Goal: Information Seeking & Learning: Understand process/instructions

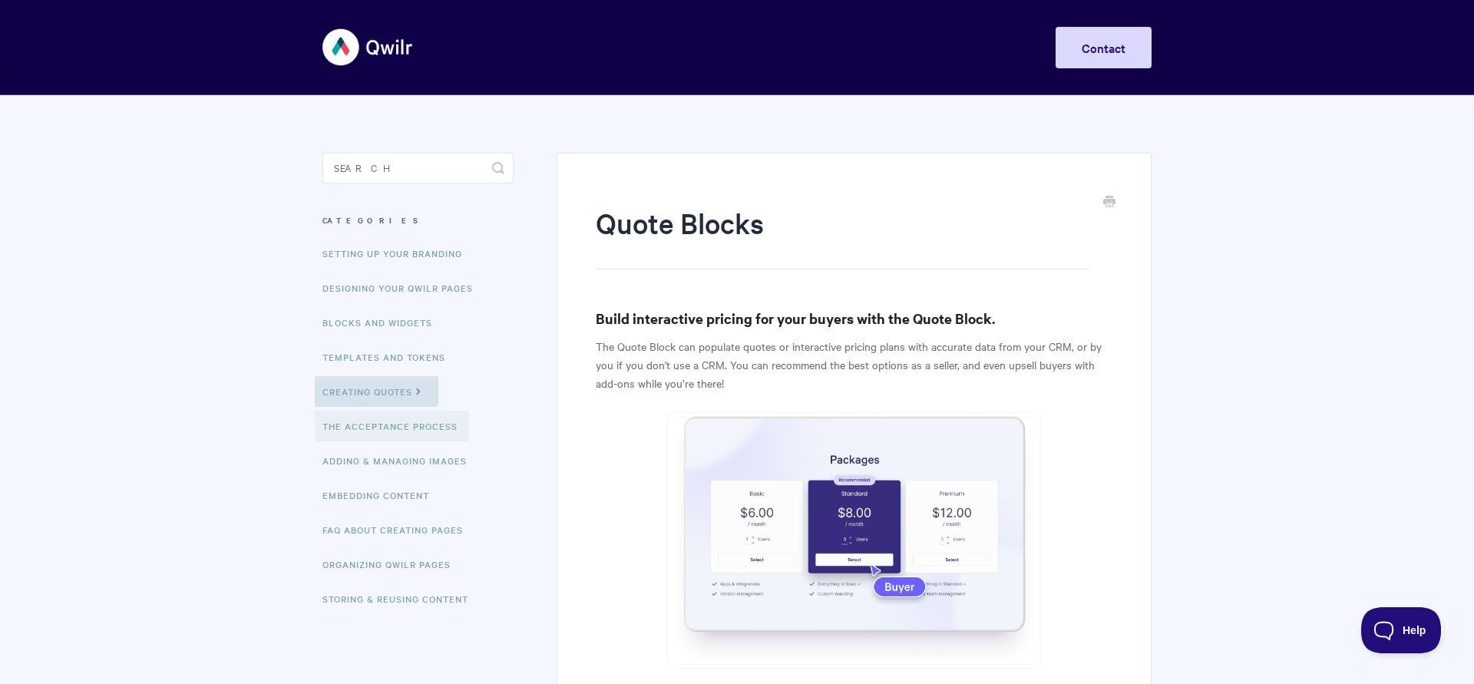
click at [451, 427] on link "The Acceptance Process" at bounding box center [392, 426] width 154 height 31
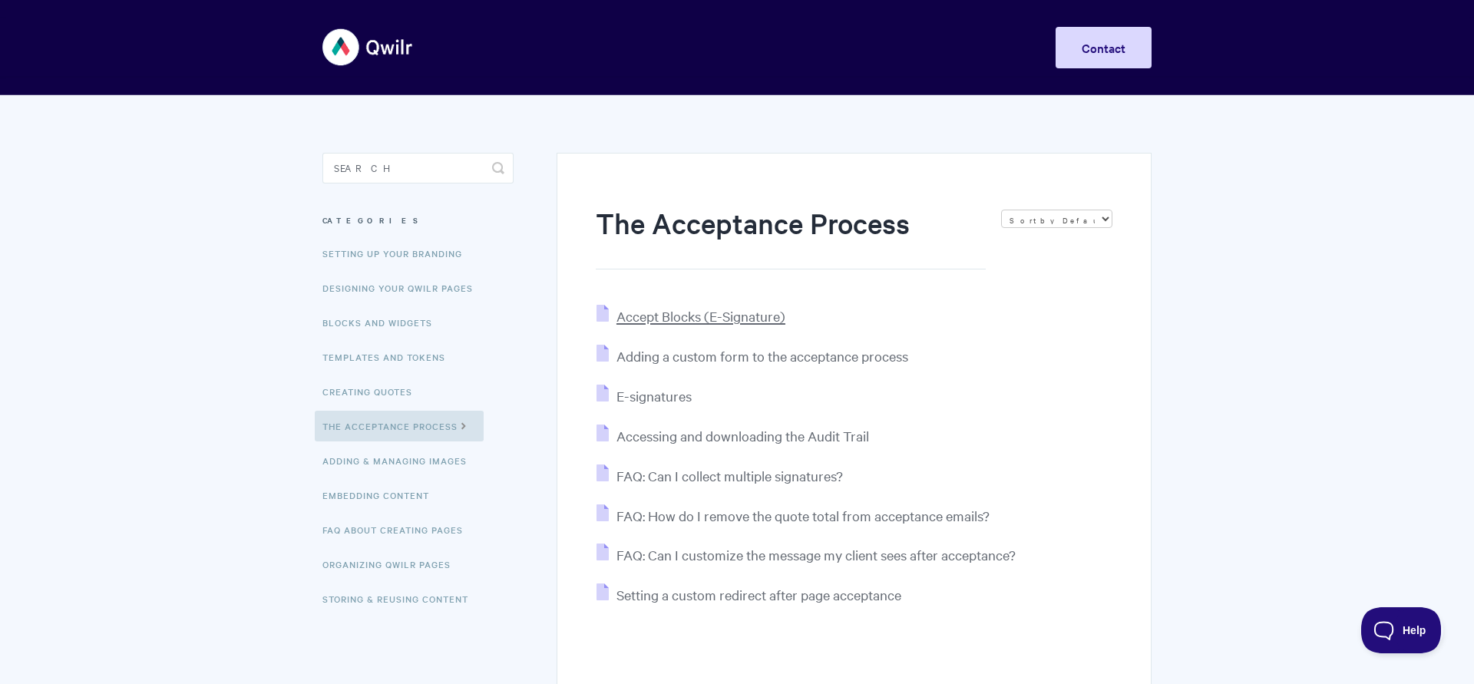
click at [656, 319] on span "Accept Blocks (E-Signature)" at bounding box center [701, 316] width 169 height 18
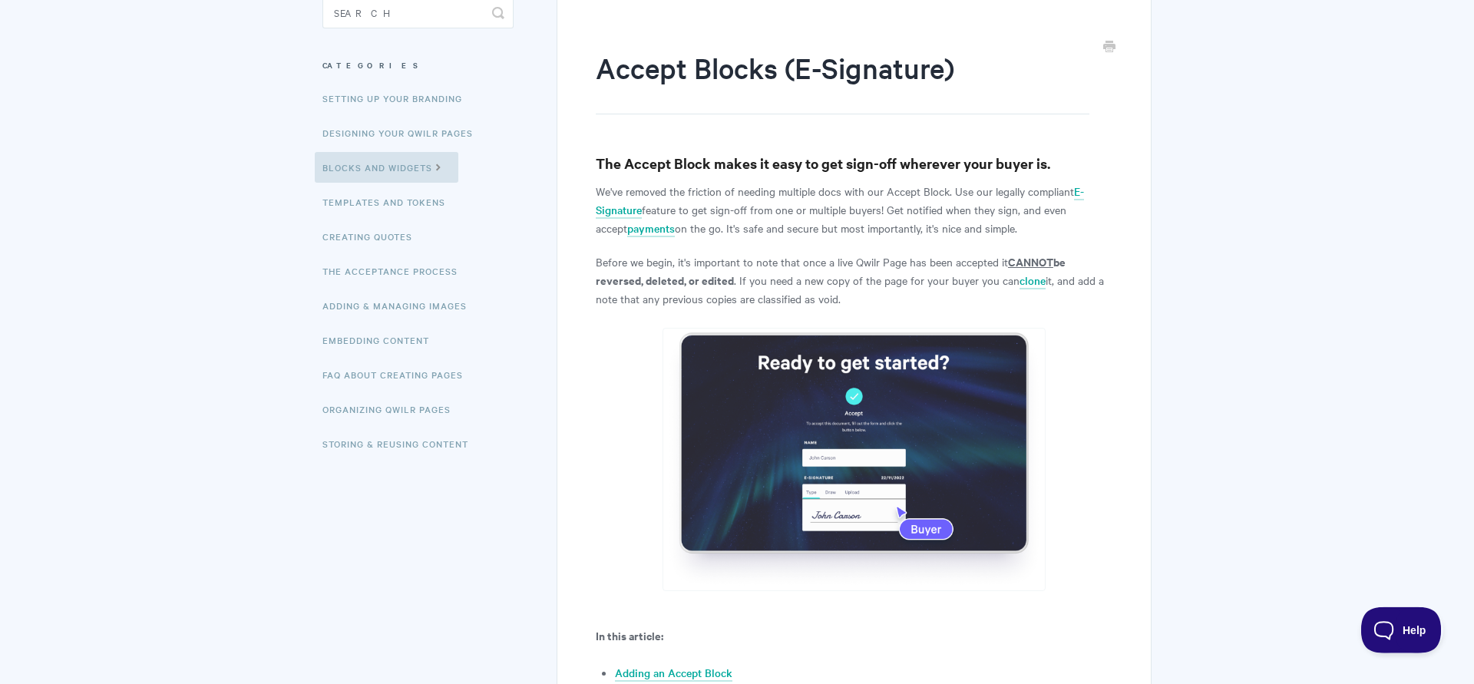
scroll to position [157, 0]
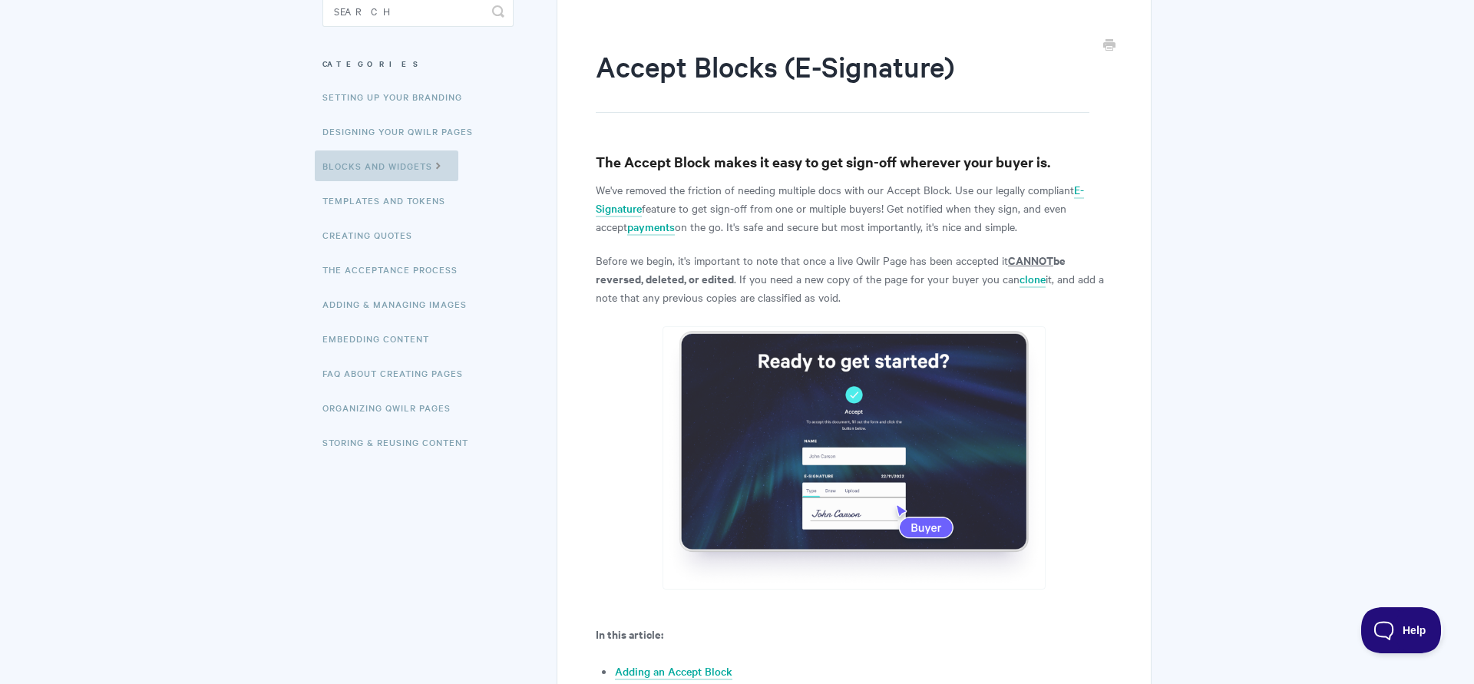
click at [445, 164] on icon at bounding box center [438, 164] width 13 height 12
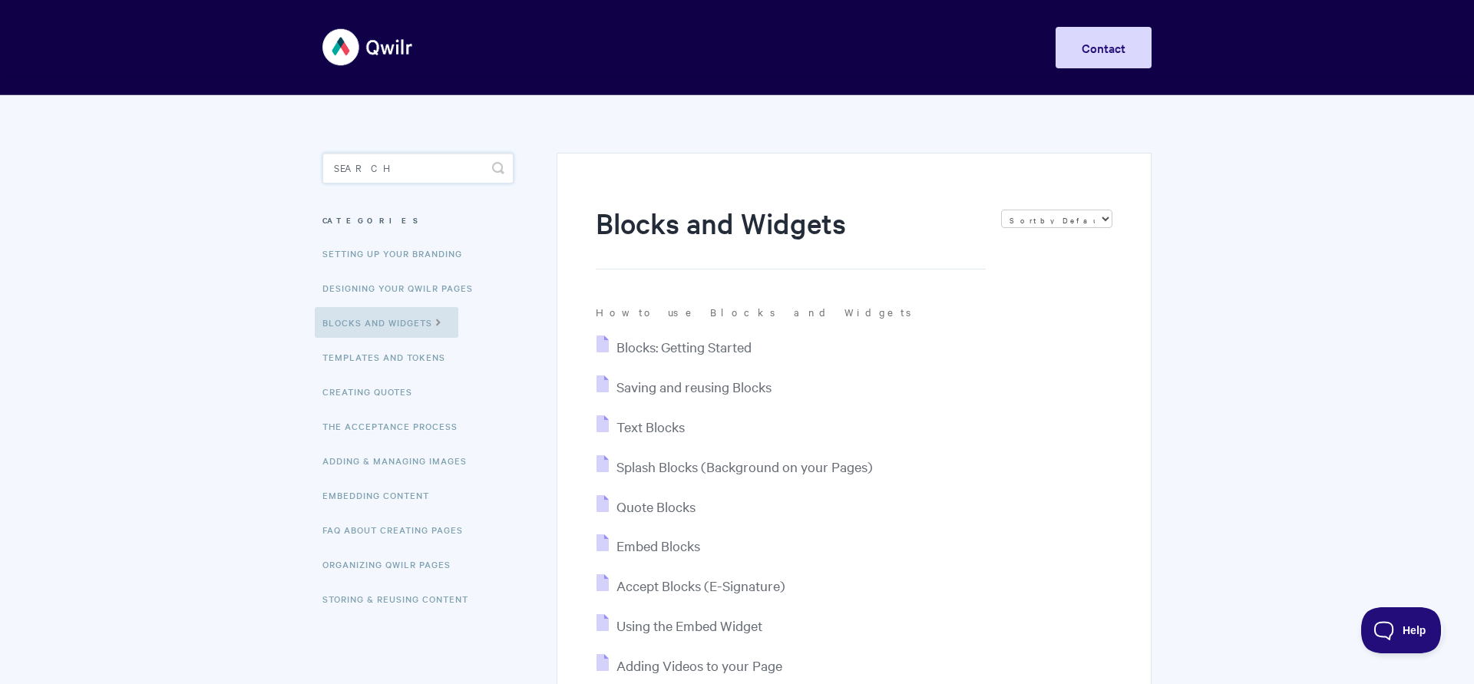
click at [390, 168] on input "Search" at bounding box center [418, 168] width 191 height 31
click at [342, 389] on link "Creating Quotes" at bounding box center [369, 391] width 109 height 31
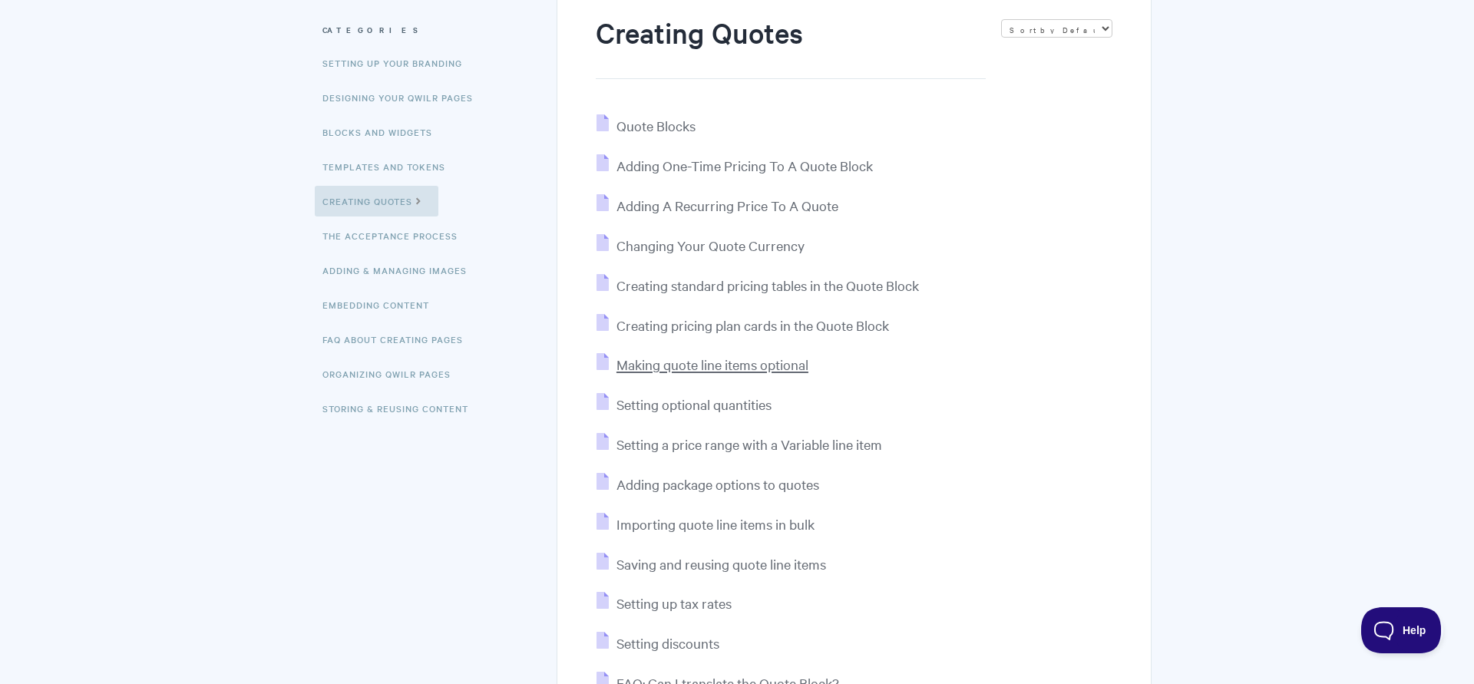
scroll to position [157, 0]
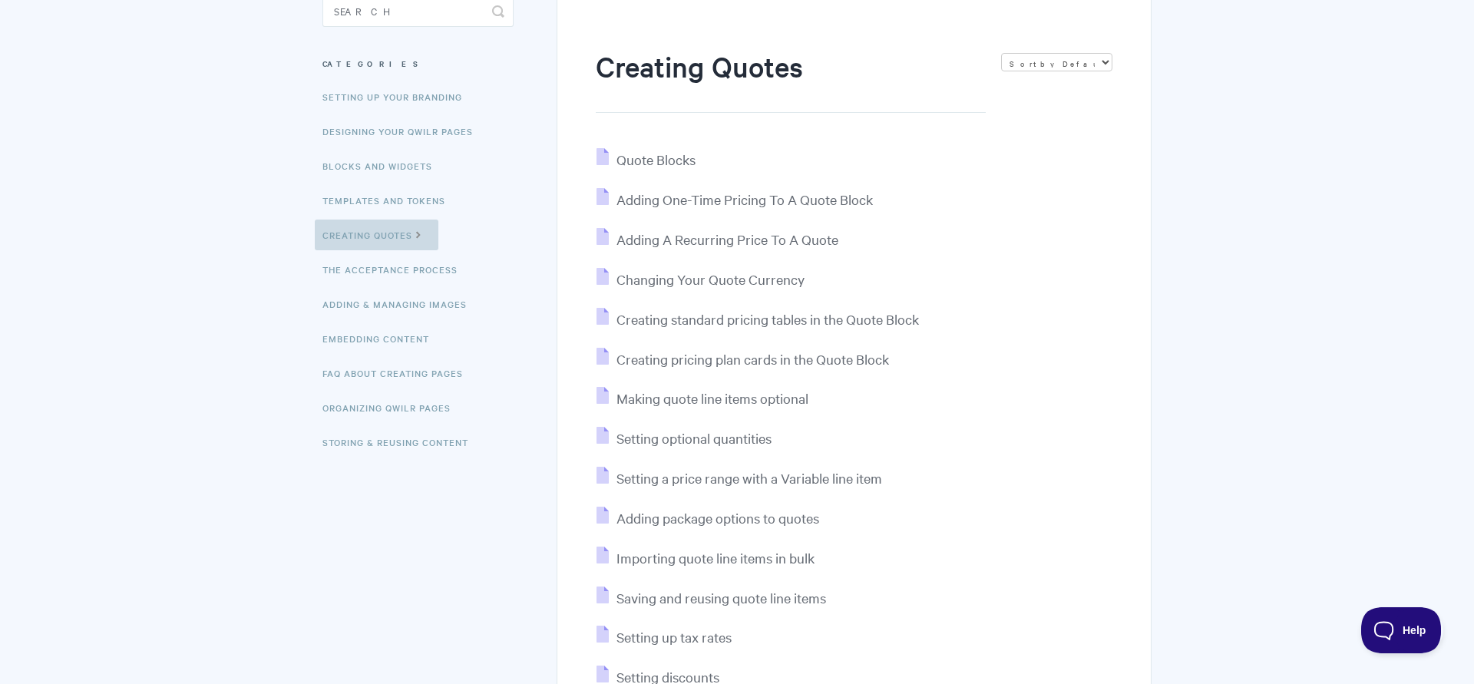
click at [402, 233] on link "Creating Quotes" at bounding box center [377, 235] width 124 height 31
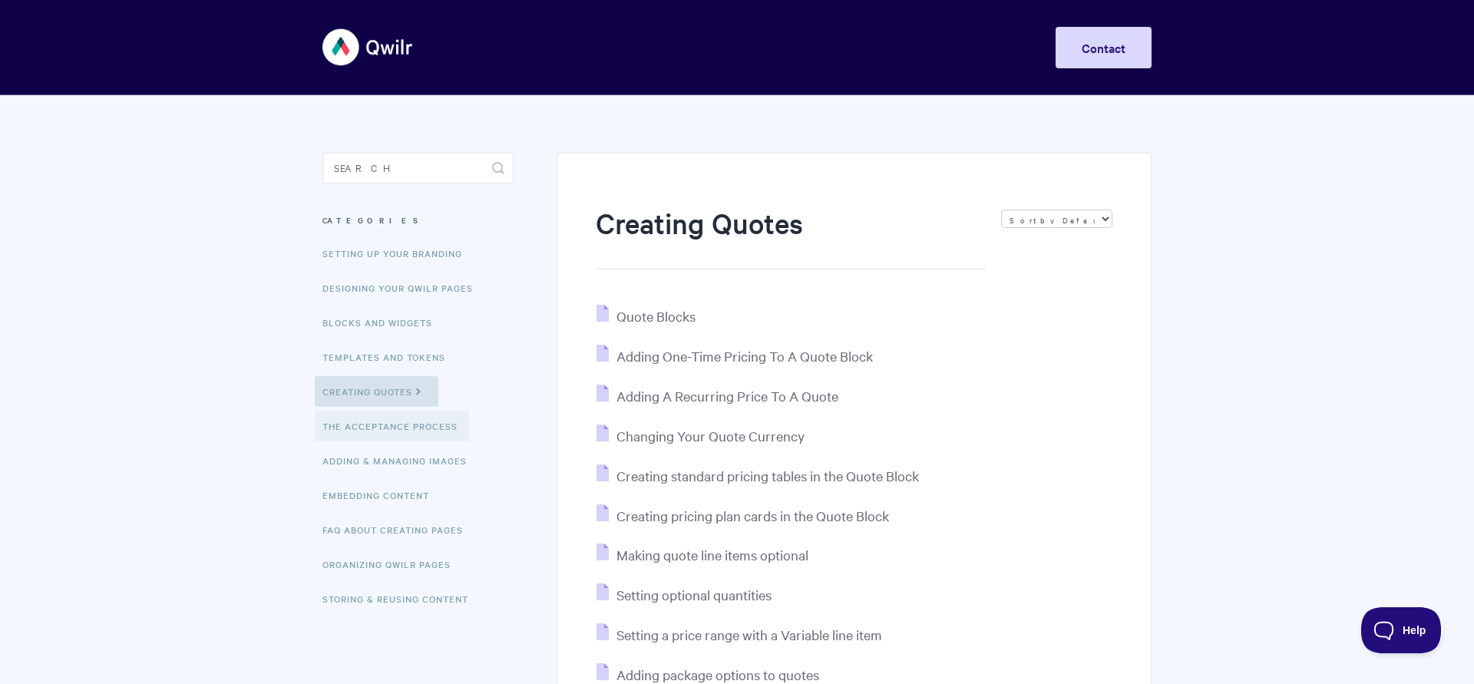
click at [414, 442] on link "The Acceptance Process" at bounding box center [392, 426] width 154 height 31
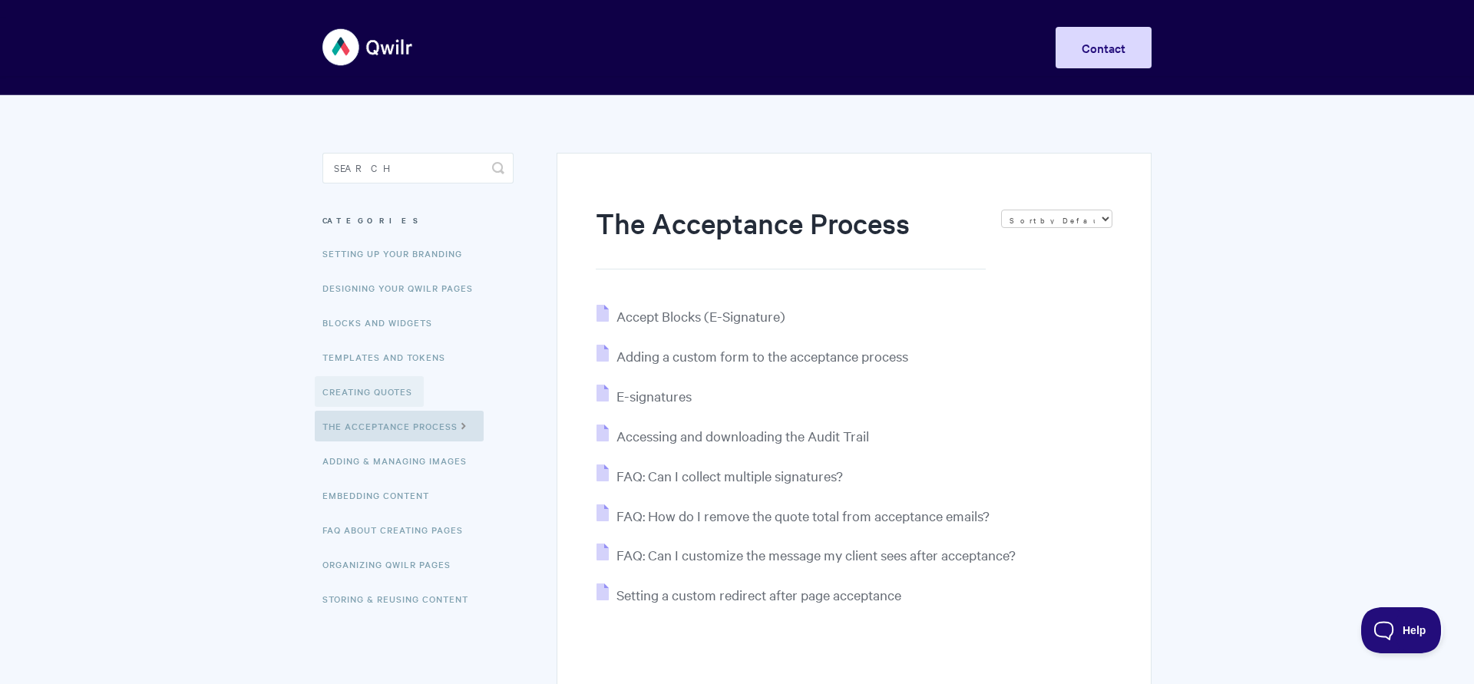
click at [392, 392] on link "Creating Quotes" at bounding box center [369, 391] width 109 height 31
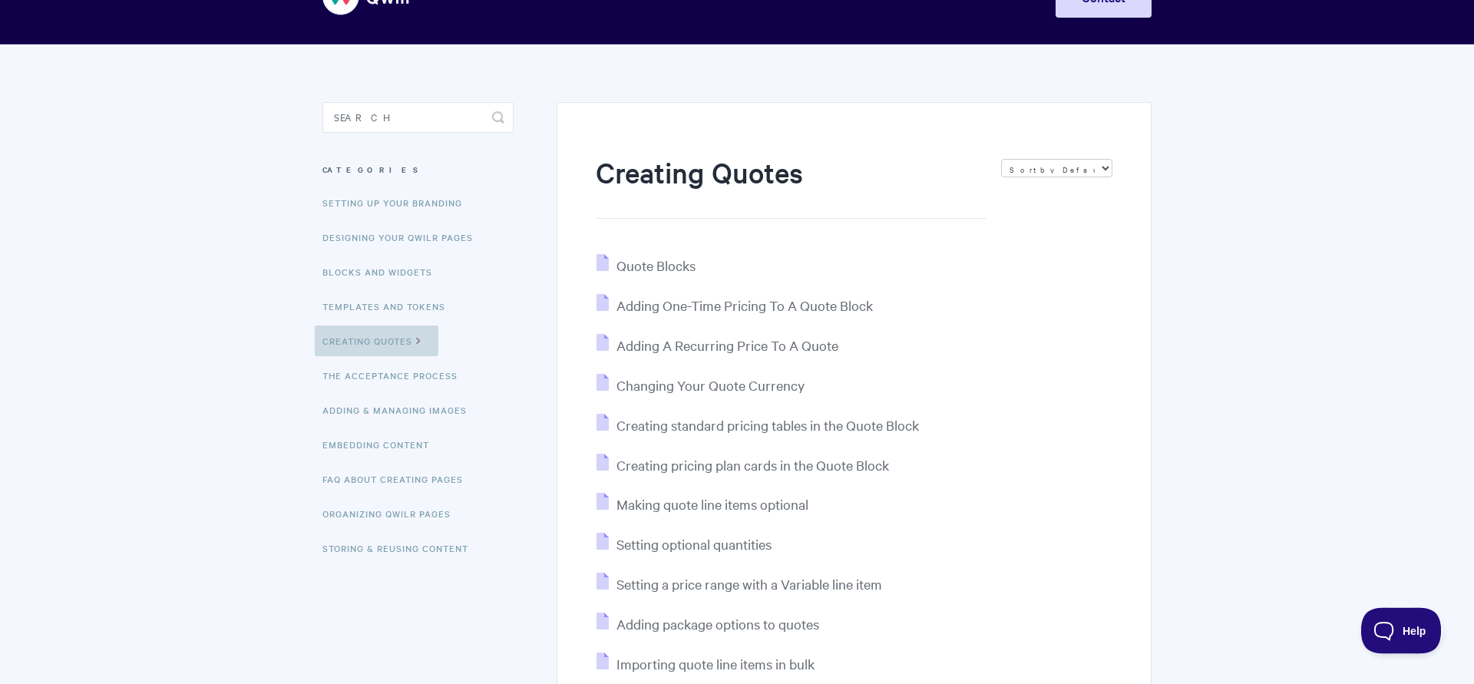
scroll to position [78, 0]
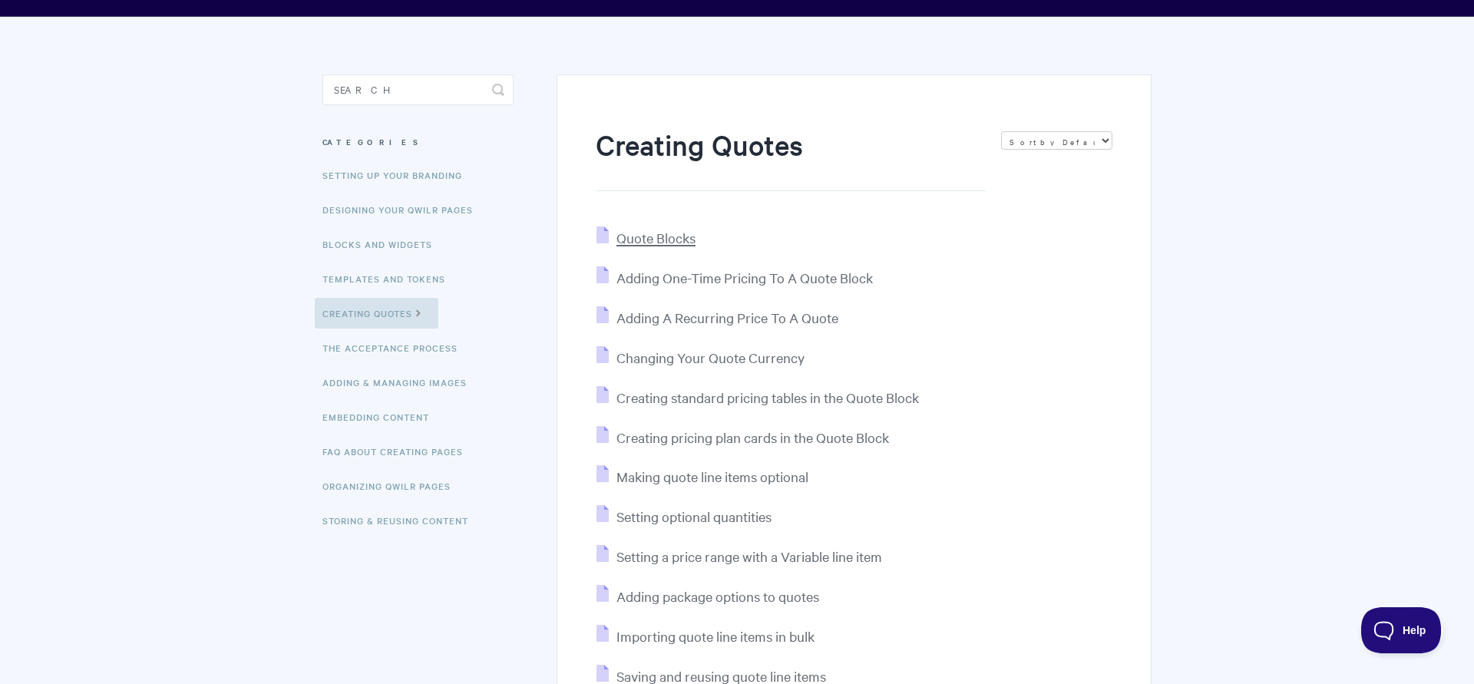
click at [615, 235] on icon at bounding box center [607, 238] width 20 height 12
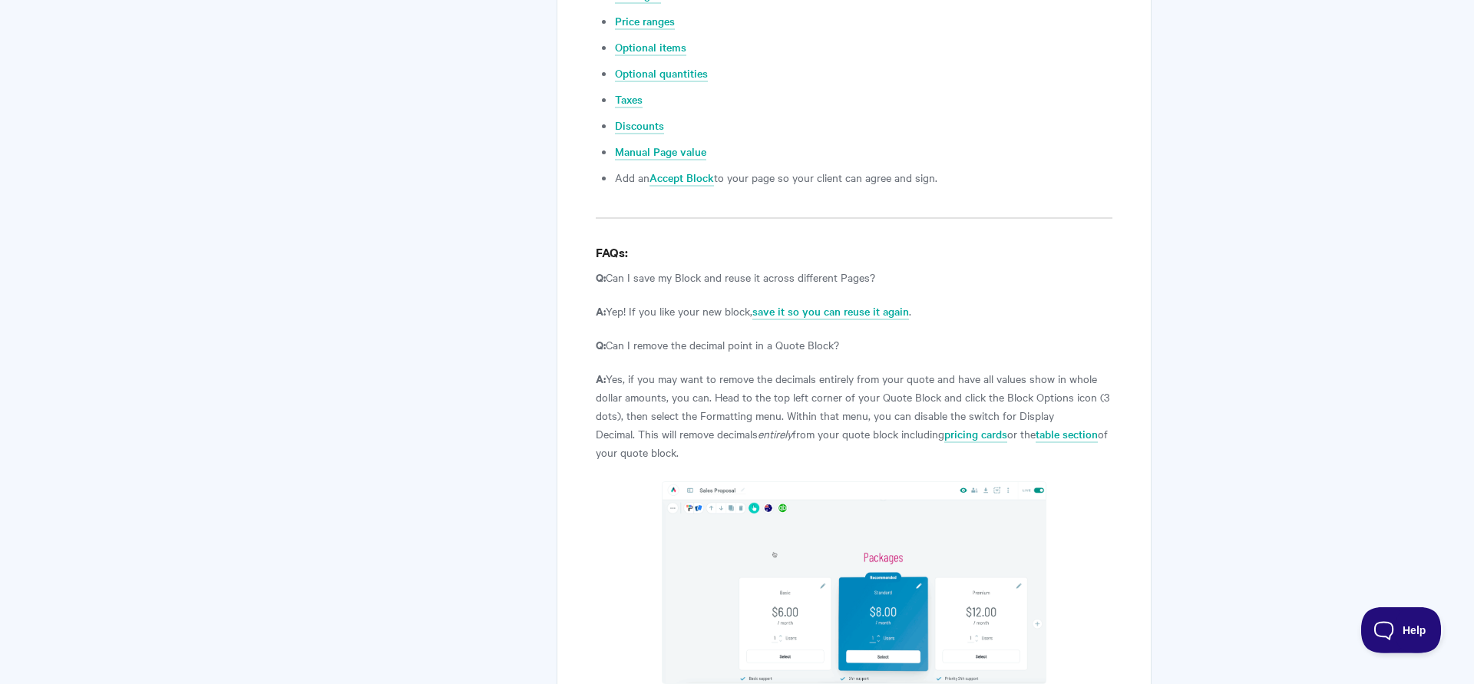
scroll to position [6109, 0]
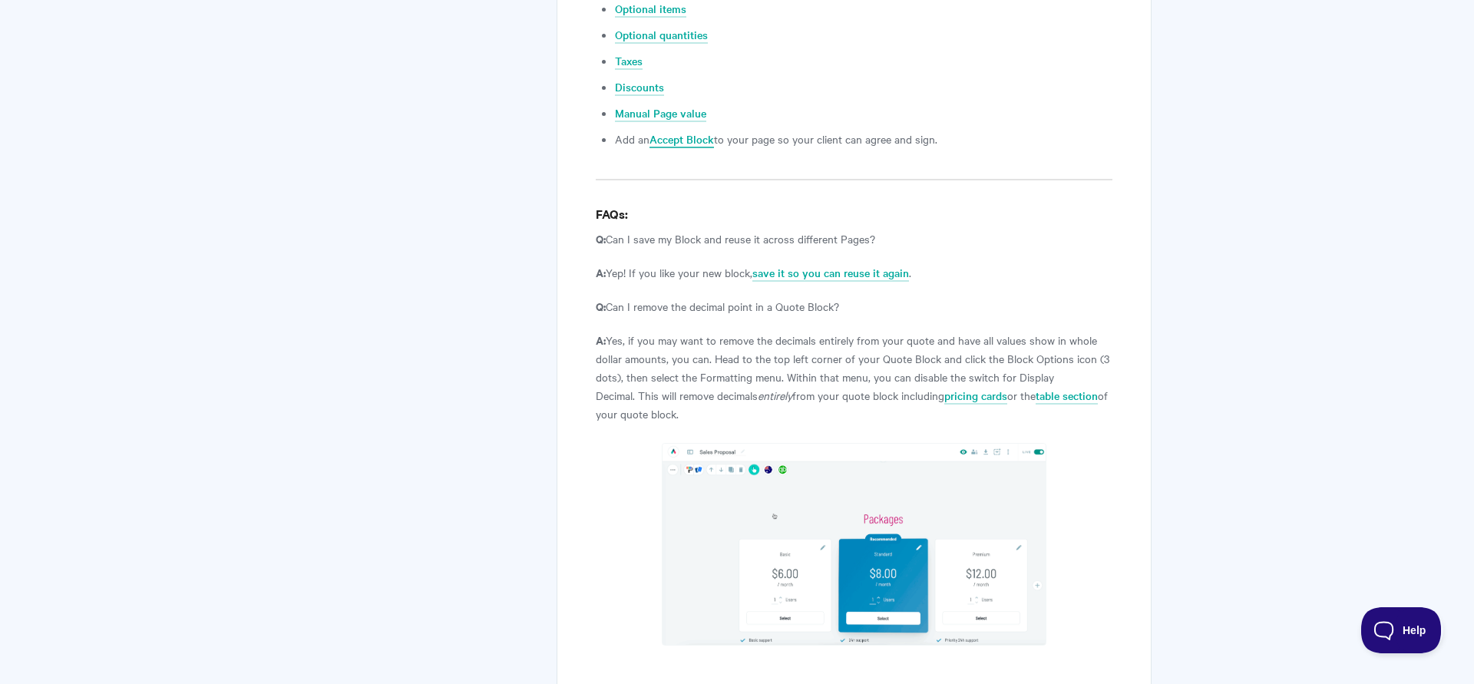
click at [680, 131] on link "Accept Block" at bounding box center [682, 139] width 65 height 17
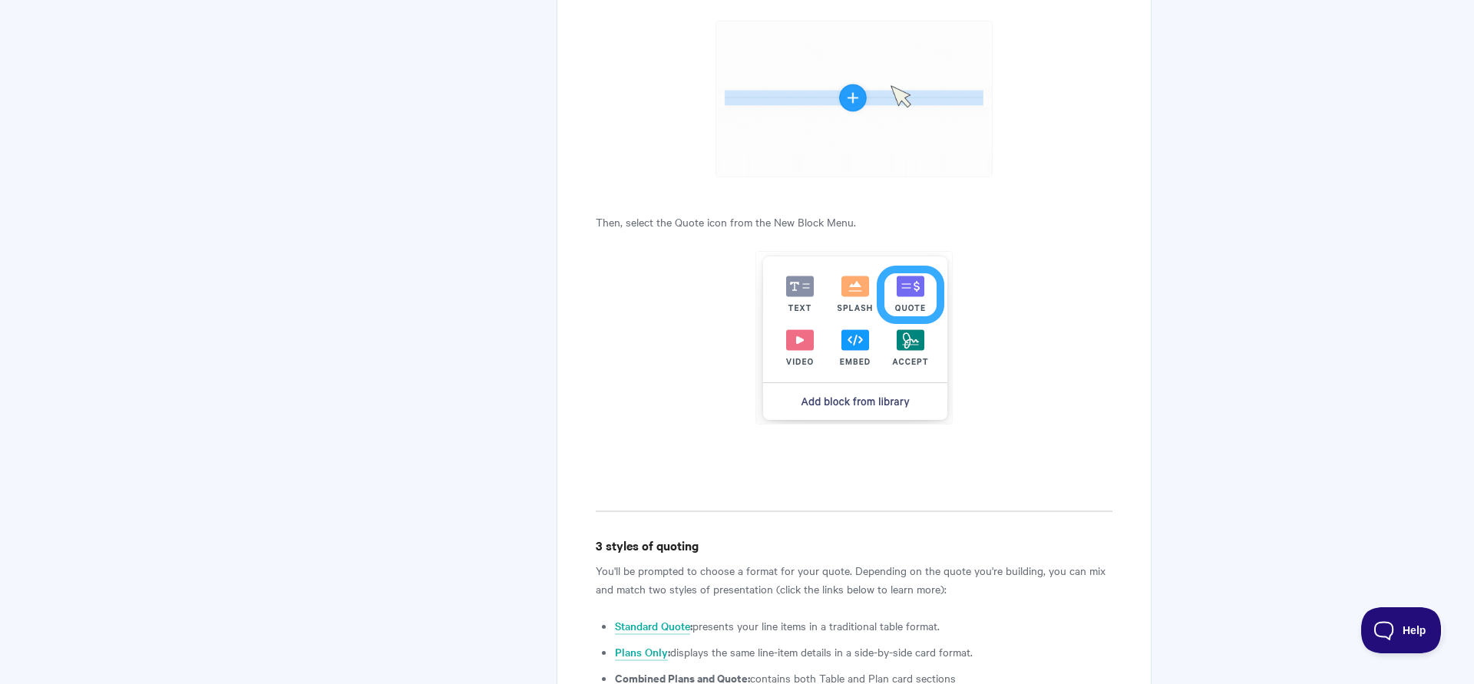
scroll to position [1801, 0]
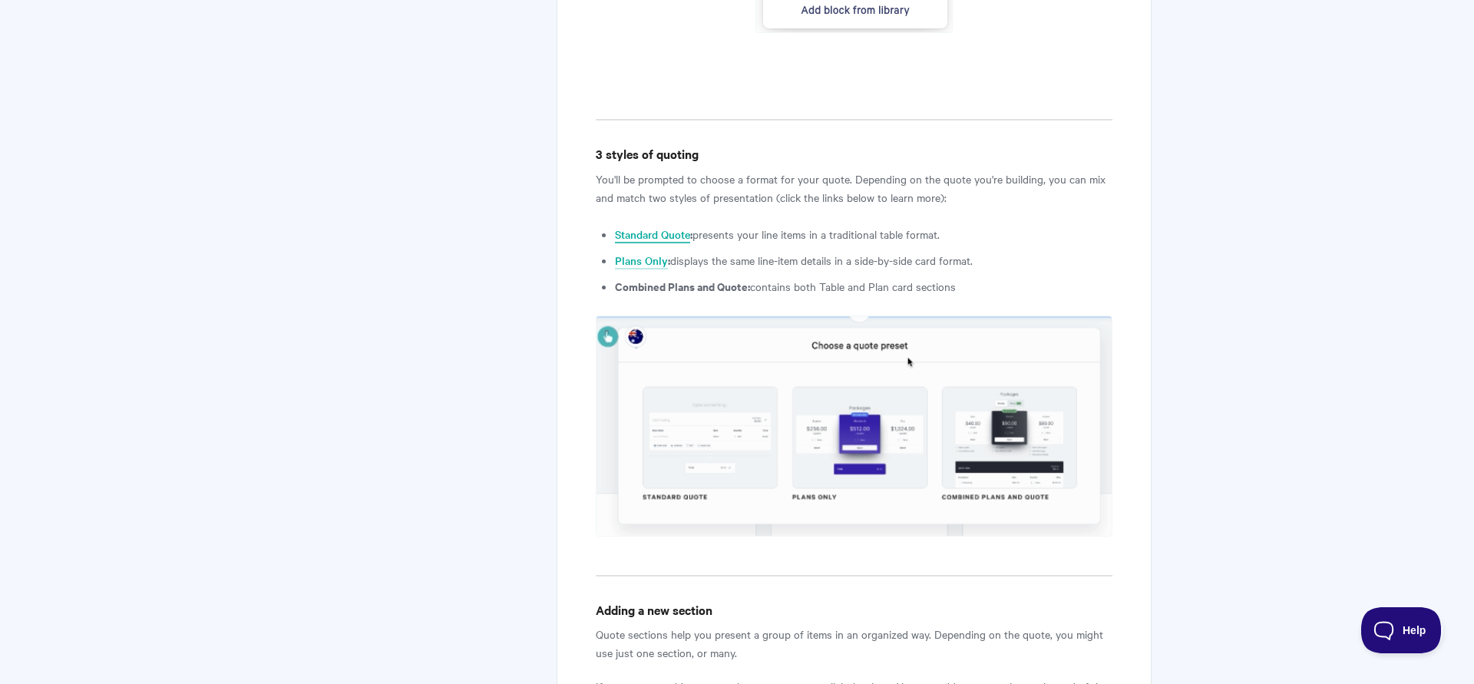
click at [649, 236] on link "Standard Quote" at bounding box center [652, 235] width 75 height 17
click at [637, 265] on link "Plans Only" at bounding box center [641, 261] width 53 height 17
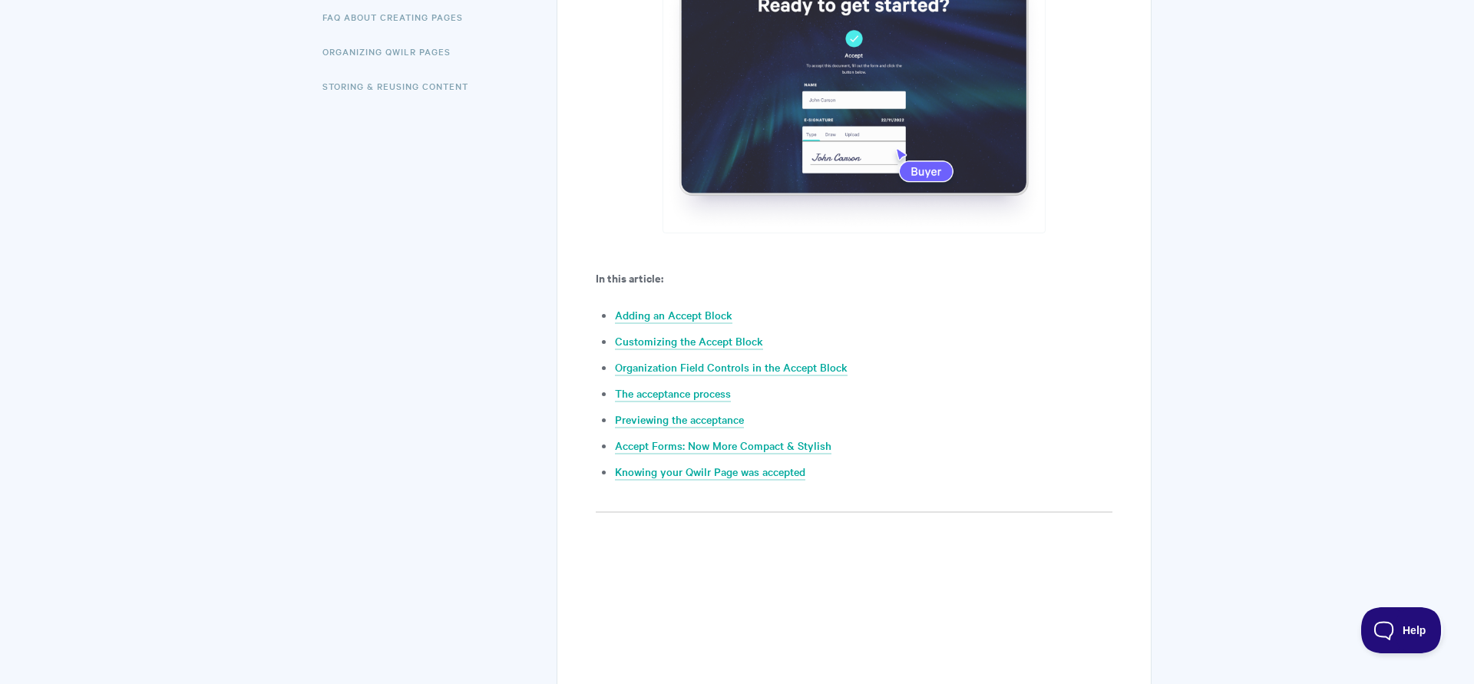
scroll to position [548, 0]
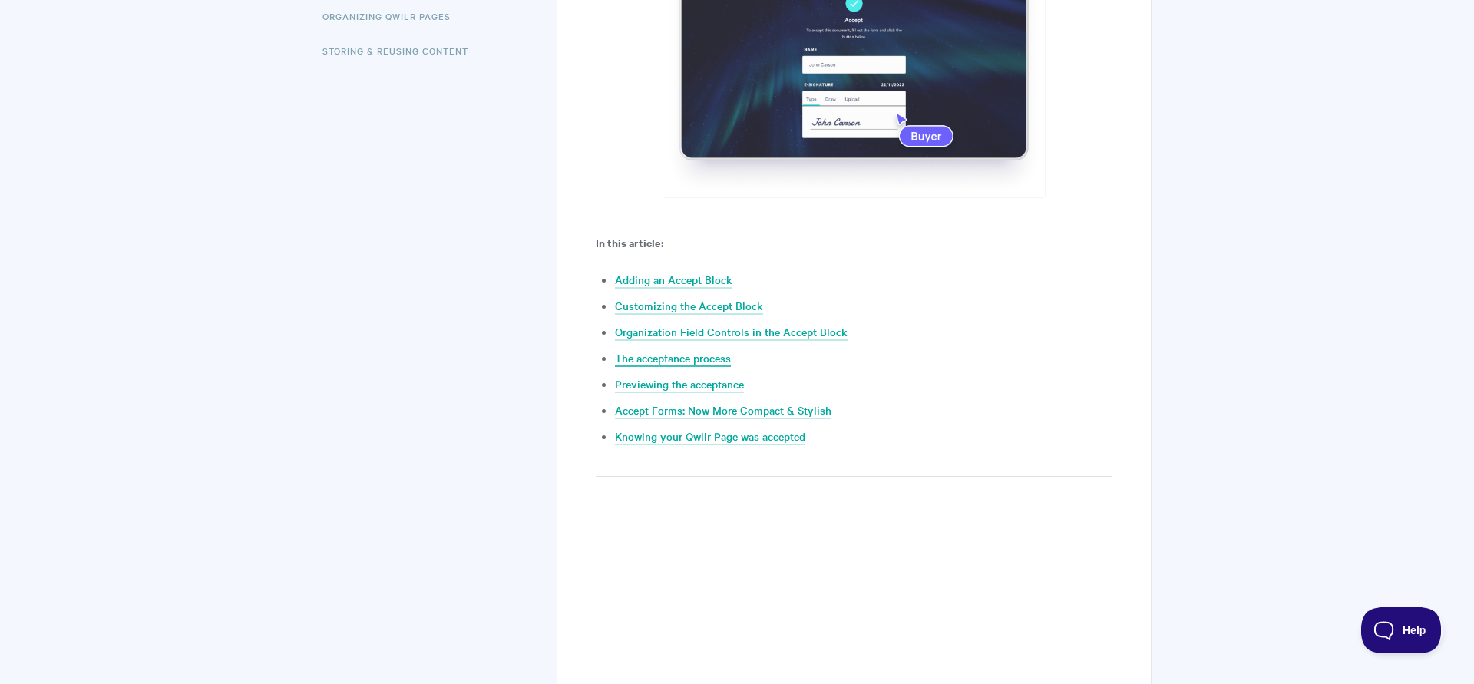
click at [655, 359] on link "The acceptance process" at bounding box center [673, 358] width 116 height 17
click at [683, 360] on link "The acceptance process" at bounding box center [673, 358] width 116 height 17
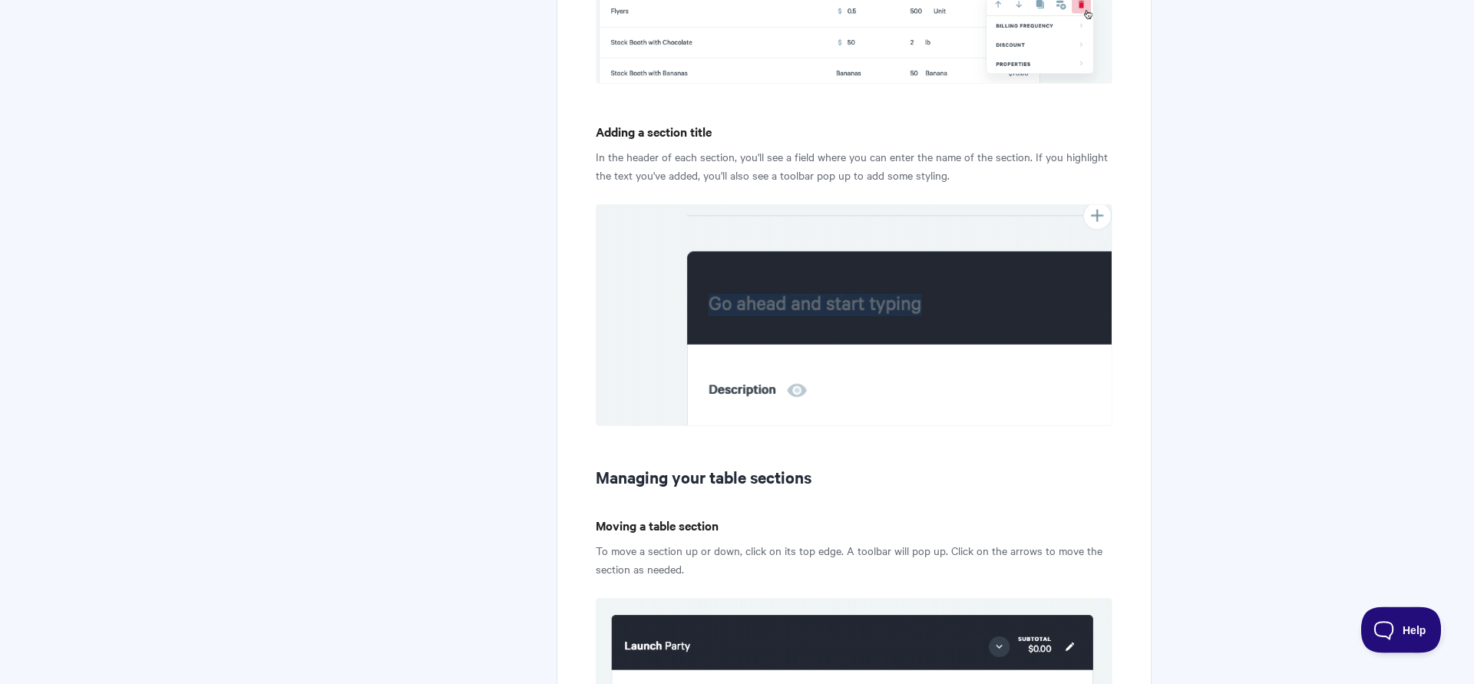
scroll to position [3666, 0]
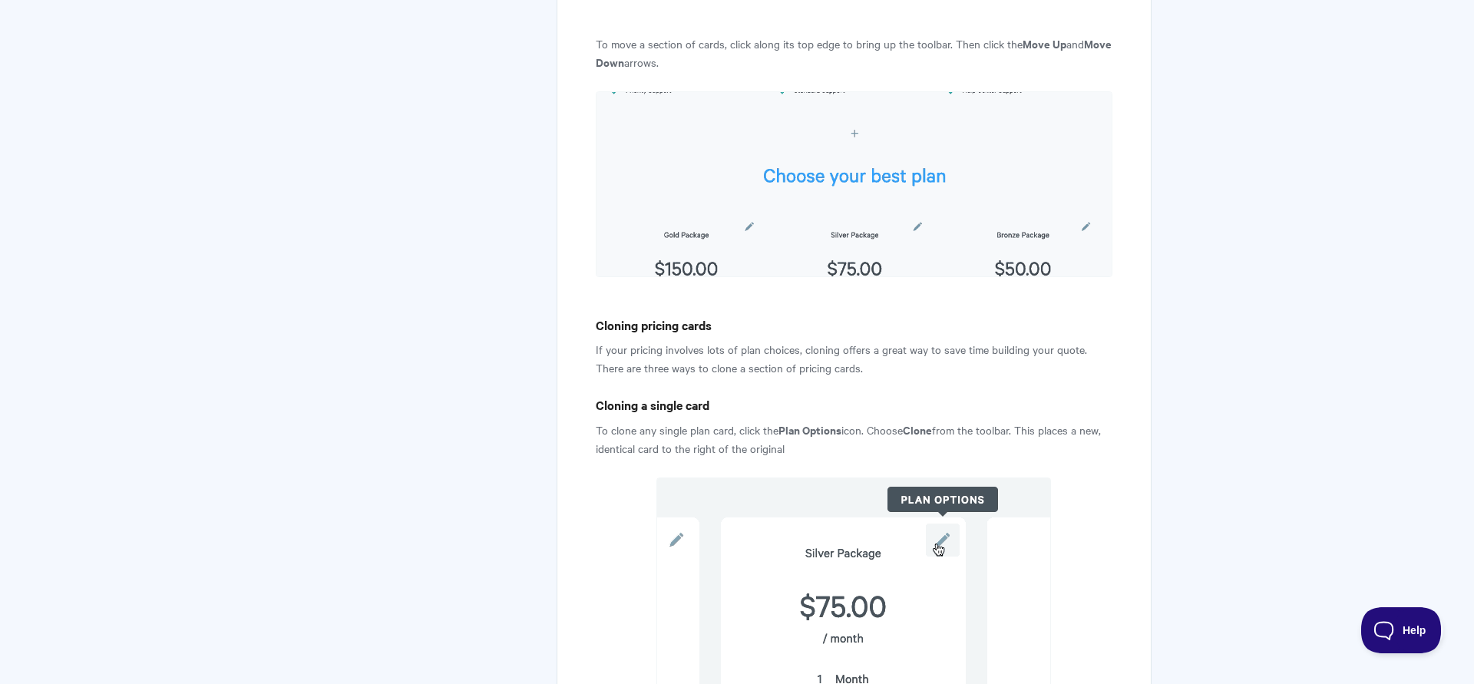
scroll to position [6736, 0]
